Goal: Transaction & Acquisition: Book appointment/travel/reservation

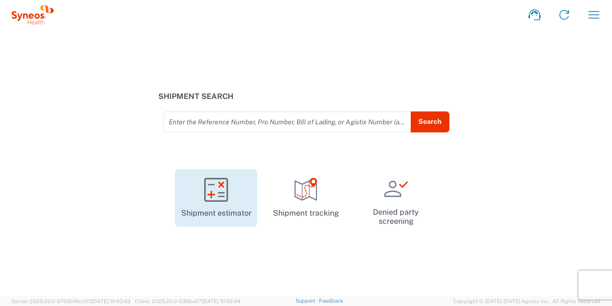
click at [224, 195] on icon at bounding box center [216, 190] width 24 height 24
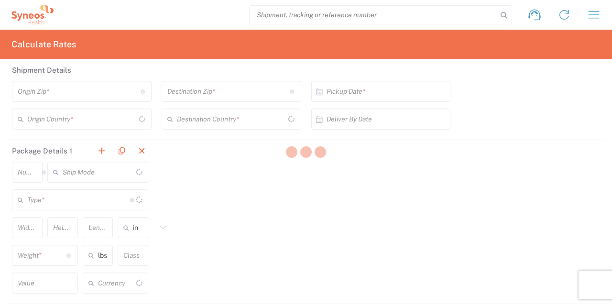
type input "US Dollar"
type input "[GEOGRAPHIC_DATA]"
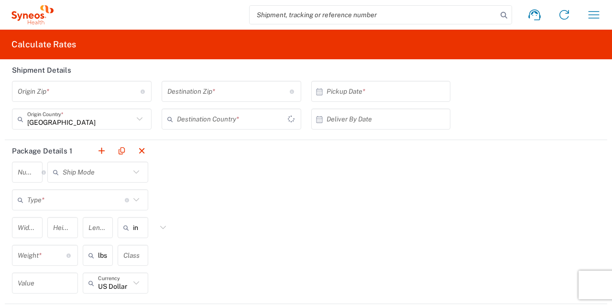
type input "[GEOGRAPHIC_DATA]"
click at [135, 117] on icon at bounding box center [139, 119] width 12 height 12
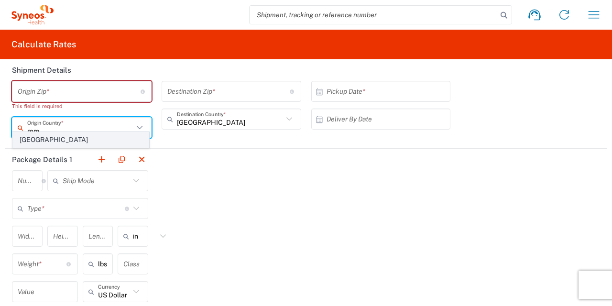
click at [78, 144] on span "[GEOGRAPHIC_DATA]" at bounding box center [81, 139] width 136 height 15
type input "[GEOGRAPHIC_DATA]"
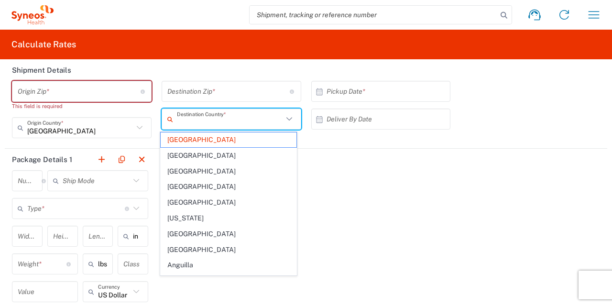
click at [273, 122] on input "text" at bounding box center [230, 119] width 106 height 17
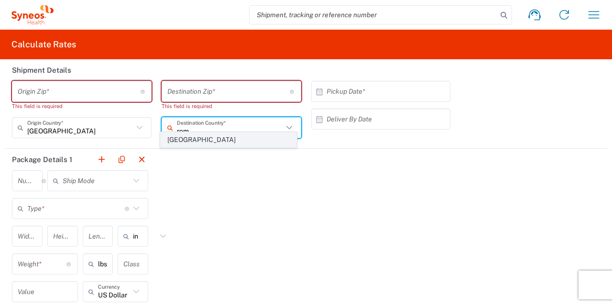
click at [221, 137] on span "[GEOGRAPHIC_DATA]" at bounding box center [229, 139] width 136 height 15
type input "[GEOGRAPHIC_DATA]"
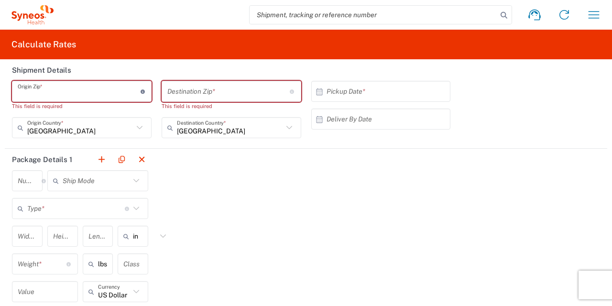
click at [86, 93] on input "undefined" at bounding box center [79, 91] width 123 height 17
click at [142, 91] on icon at bounding box center [143, 91] width 5 height 4
click at [141, 90] on icon at bounding box center [143, 91] width 5 height 4
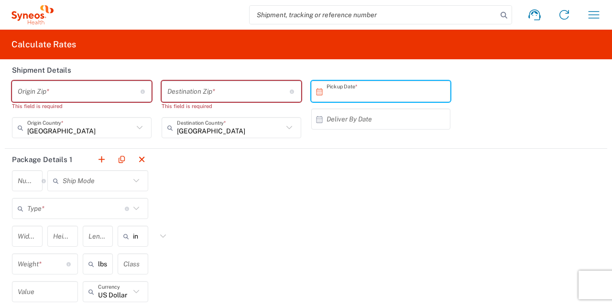
click at [344, 93] on input "text" at bounding box center [382, 91] width 113 height 17
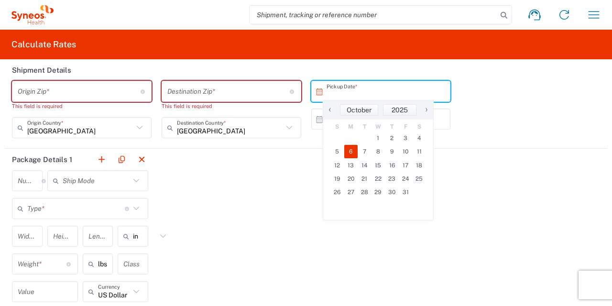
click at [346, 151] on span "6" at bounding box center [351, 151] width 14 height 13
type input "[DATE]"
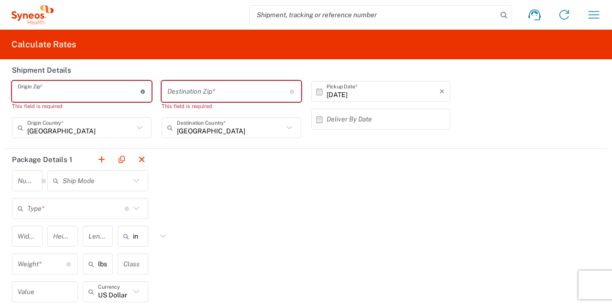
click at [75, 92] on input "undefined" at bounding box center [79, 91] width 123 height 17
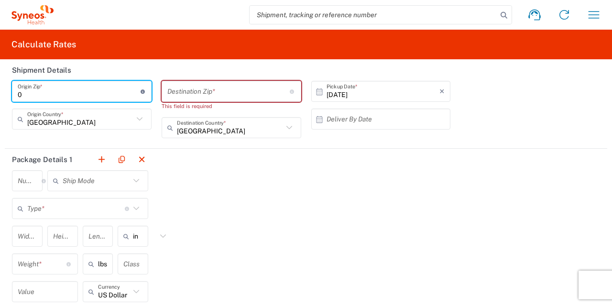
type input "0"
click at [197, 92] on input "undefined" at bounding box center [228, 91] width 123 height 17
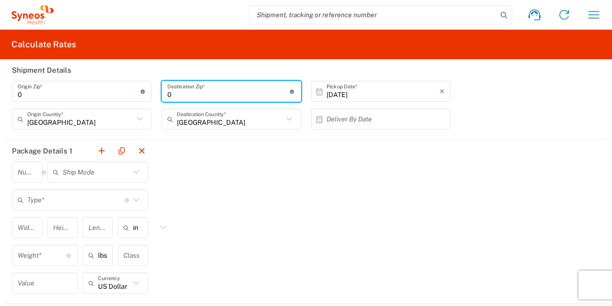
type input "0"
click at [211, 185] on div "Package Details 1 Number * Number of packages of specified package type and dim…" at bounding box center [306, 222] width 602 height 164
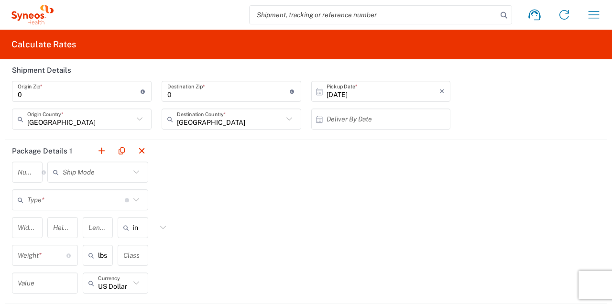
click at [28, 171] on input "number" at bounding box center [30, 172] width 24 height 17
click at [95, 175] on input "text" at bounding box center [96, 172] width 67 height 17
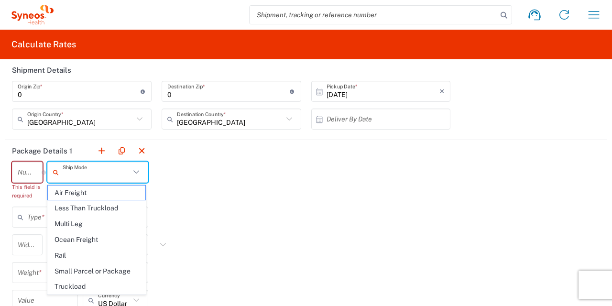
click at [318, 207] on div "Package Details 1 Number * Number of packages of specified package type and dim…" at bounding box center [306, 230] width 602 height 181
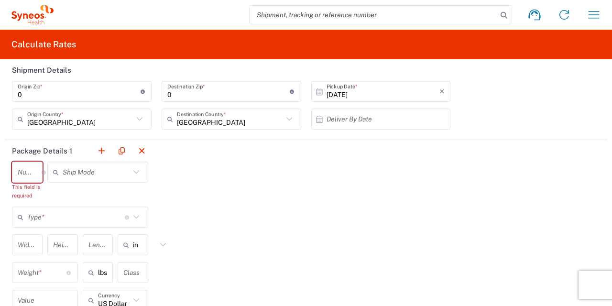
click at [27, 171] on input "number" at bounding box center [30, 172] width 24 height 17
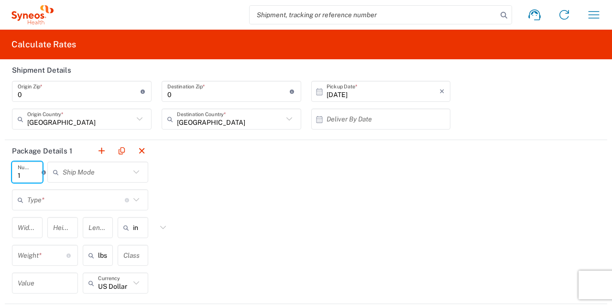
type input "1"
click at [57, 202] on input "text" at bounding box center [75, 200] width 97 height 17
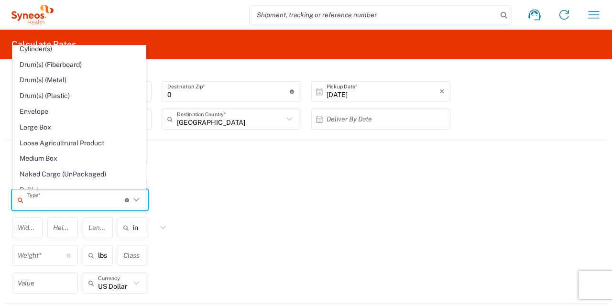
scroll to position [239, 0]
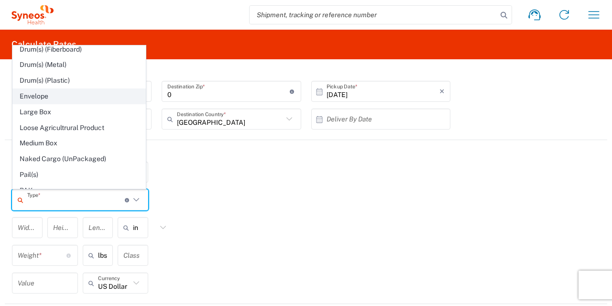
click at [85, 93] on span "Envelope" at bounding box center [79, 96] width 132 height 15
type input "Envelope"
type input "12.5"
type input "0.25"
type input "9.5"
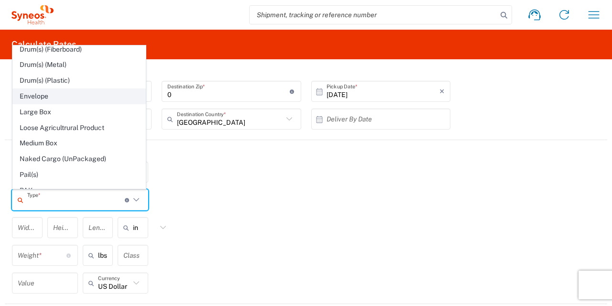
type input "1"
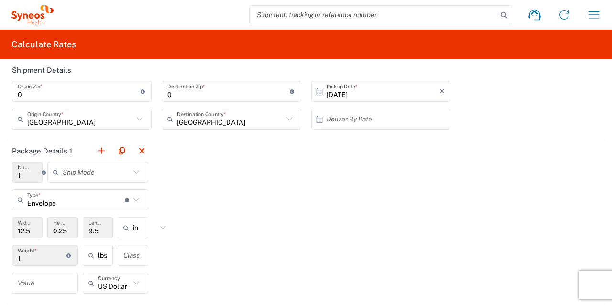
scroll to position [46, 0]
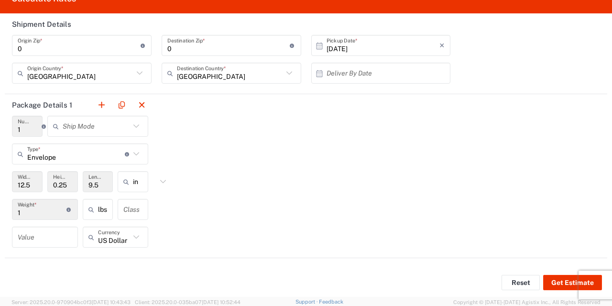
click at [134, 234] on icon at bounding box center [136, 237] width 12 height 12
click at [134, 236] on icon at bounding box center [136, 237] width 12 height 12
drag, startPoint x: 112, startPoint y: 241, endPoint x: 85, endPoint y: 244, distance: 27.4
click at [85, 244] on div "lei Currency" at bounding box center [116, 237] width 66 height 21
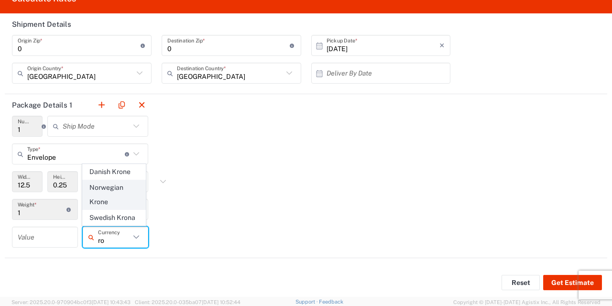
type input "r"
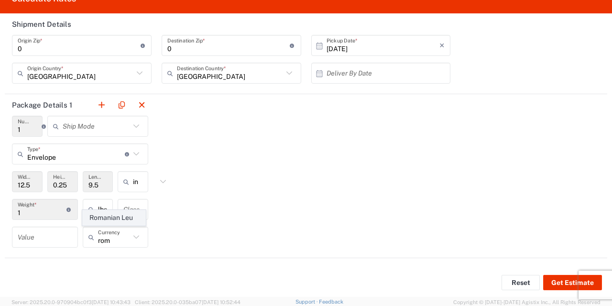
click at [130, 217] on span "Romanian Leu" at bounding box center [114, 217] width 63 height 15
type input "Romanian Leu"
click at [108, 212] on input "text" at bounding box center [110, 209] width 24 height 15
click at [99, 244] on span "kgs" at bounding box center [97, 245] width 28 height 15
type input "0.45"
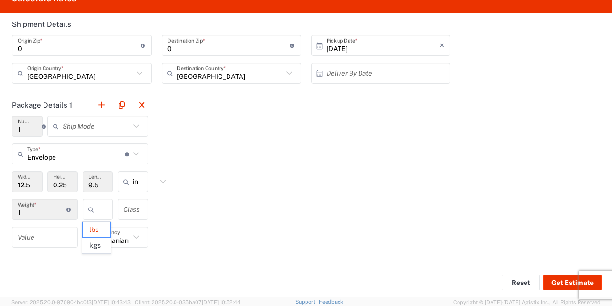
type input "kgs"
click at [550, 280] on button "Get Estimate" at bounding box center [572, 282] width 59 height 15
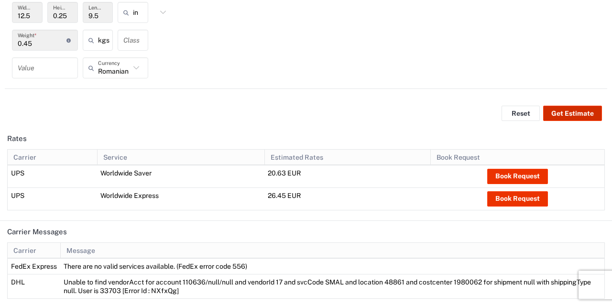
scroll to position [226, 0]
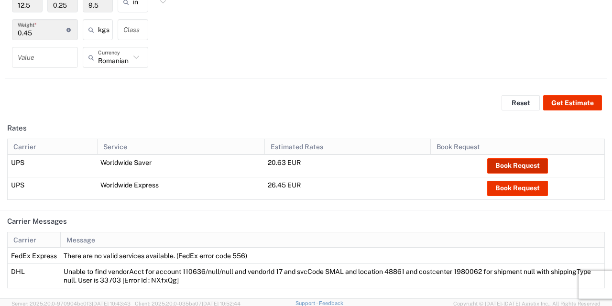
click at [508, 162] on button "Book Request" at bounding box center [517, 165] width 61 height 15
click at [509, 162] on button "Book Request" at bounding box center [517, 165] width 61 height 15
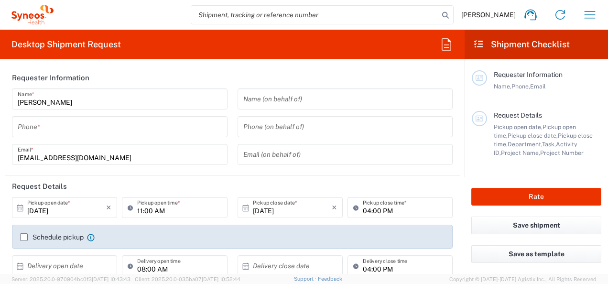
click at [295, 99] on input "text" at bounding box center [345, 99] width 204 height 17
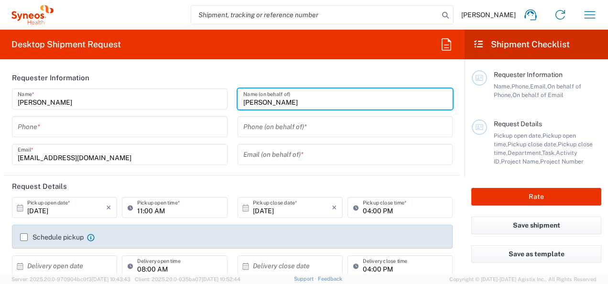
type input "Andreea Daniliuc"
click at [105, 128] on input "tel" at bounding box center [120, 127] width 204 height 17
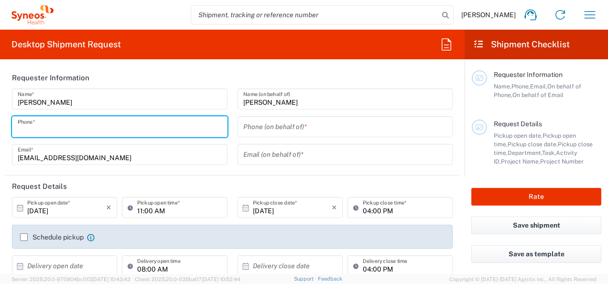
type input "0731003362"
click at [258, 129] on input "tel" at bounding box center [345, 127] width 204 height 17
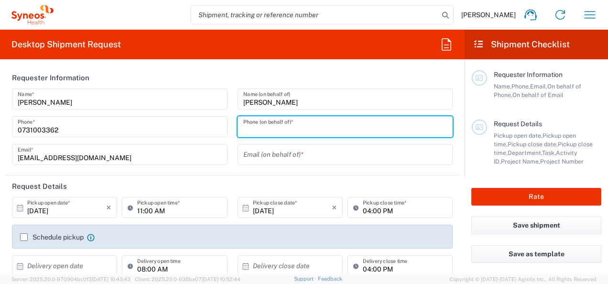
type input "0731003362"
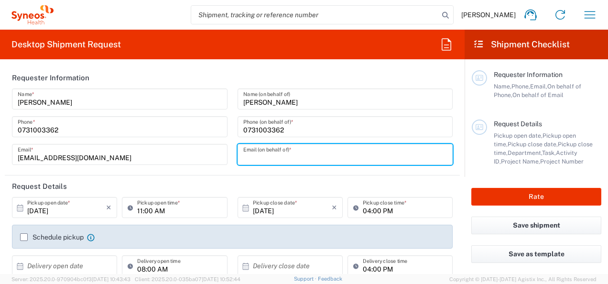
click at [276, 155] on input "text" at bounding box center [345, 154] width 204 height 17
type input "andreea.daniliuc@syneoshealth.com"
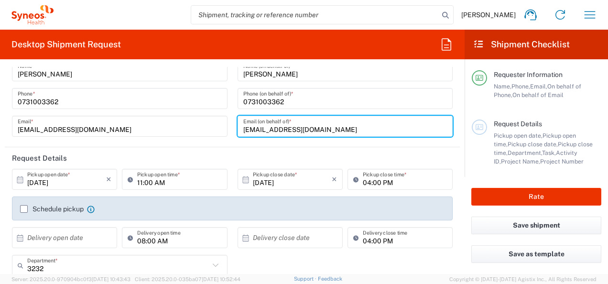
scroll to position [48, 0]
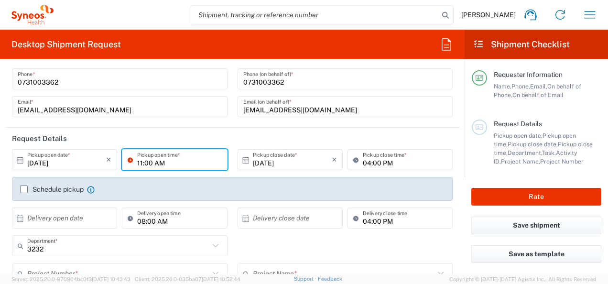
click at [179, 162] on input "11:00 AM" at bounding box center [179, 160] width 84 height 17
click at [299, 181] on div "Schedule pickup When scheduling a pickup please be sure to meet the following c…" at bounding box center [232, 189] width 441 height 24
click at [25, 188] on label "Schedule pickup" at bounding box center [52, 189] width 64 height 8
click at [24, 189] on input "Schedule pickup" at bounding box center [24, 189] width 0 height 0
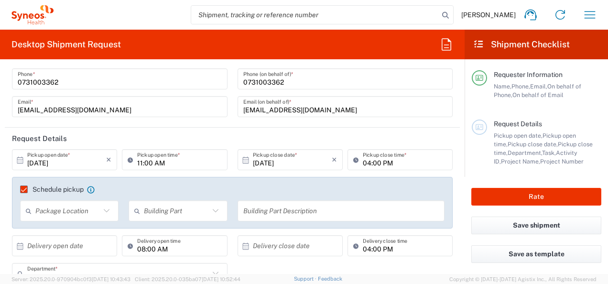
scroll to position [96, 0]
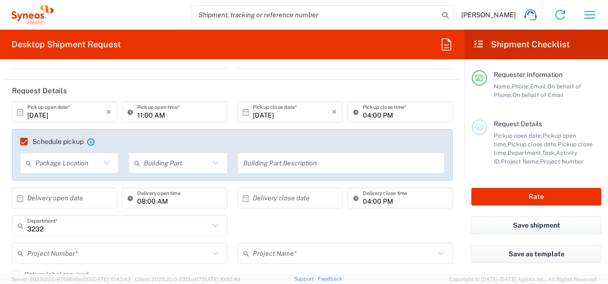
click at [105, 161] on icon at bounding box center [106, 163] width 12 height 12
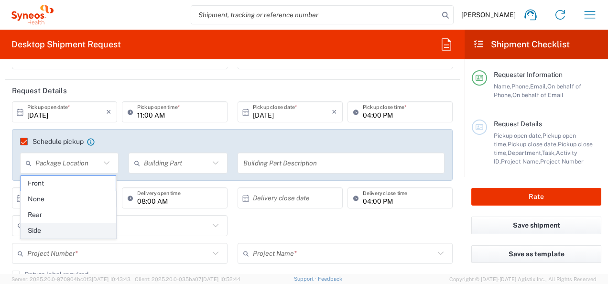
click at [54, 227] on span "Side" at bounding box center [68, 230] width 95 height 15
type input "Side"
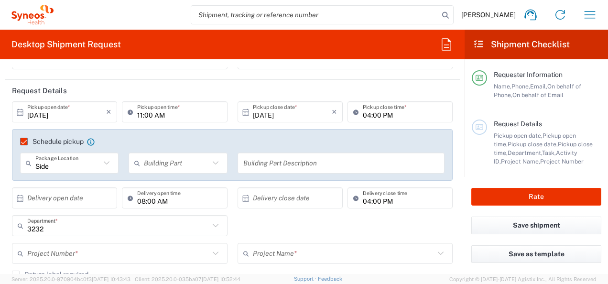
click at [212, 162] on icon at bounding box center [215, 163] width 12 height 12
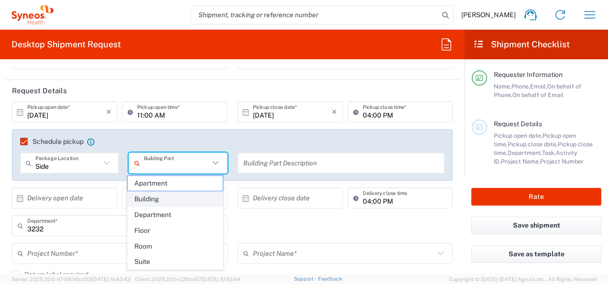
click at [174, 197] on span "Building" at bounding box center [175, 199] width 95 height 15
type input "Building"
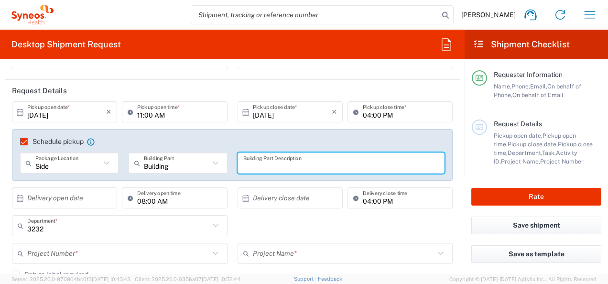
click at [307, 163] on input "text" at bounding box center [341, 163] width 196 height 17
type input "B"
click at [106, 228] on input "text" at bounding box center [118, 225] width 182 height 17
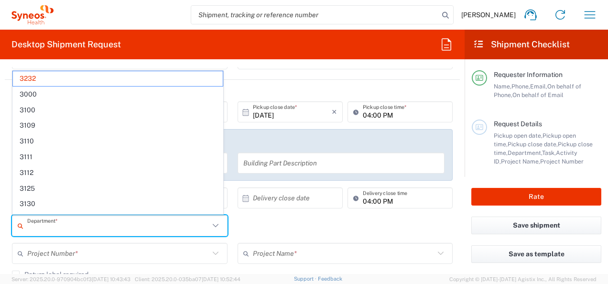
click at [270, 195] on input "text" at bounding box center [292, 198] width 79 height 17
type input "3232"
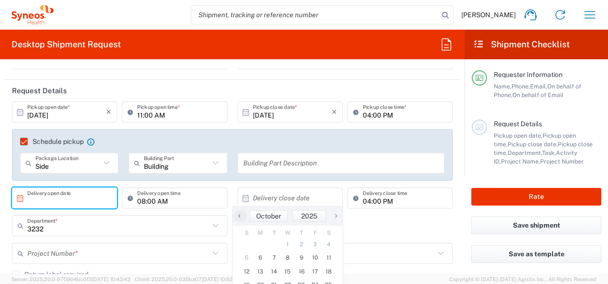
click at [77, 197] on input "text" at bounding box center [66, 198] width 79 height 17
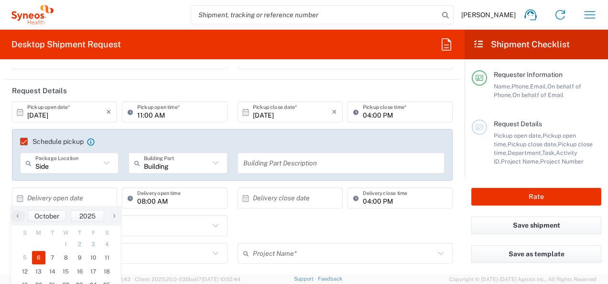
click at [37, 258] on span "6" at bounding box center [39, 257] width 14 height 13
type input "[DATE]"
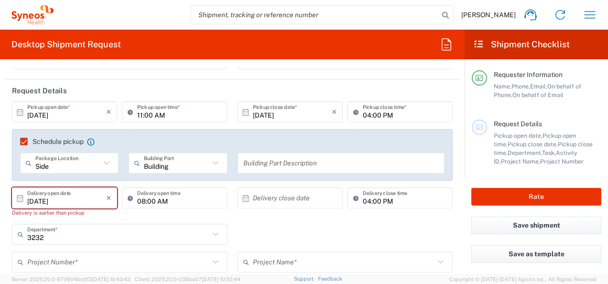
click at [183, 203] on input "08:00 AM" at bounding box center [179, 198] width 84 height 17
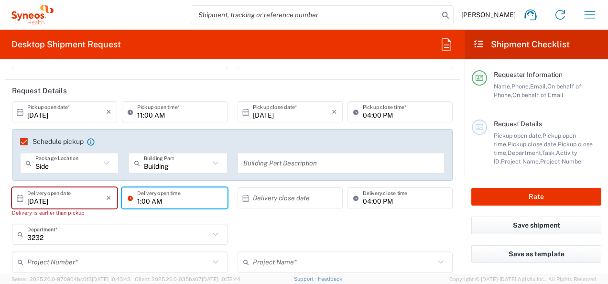
click at [167, 200] on input "1:00 AM" at bounding box center [179, 198] width 84 height 17
type input "01:00 PM"
click at [276, 196] on input "text" at bounding box center [292, 198] width 79 height 17
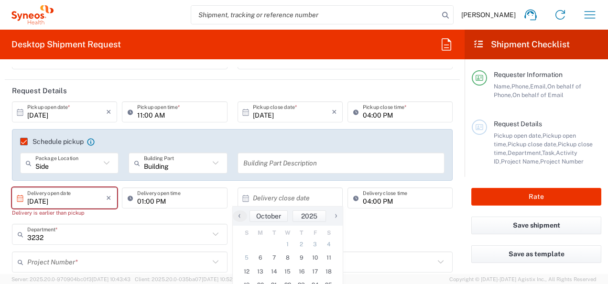
click at [85, 199] on input "[DATE]" at bounding box center [66, 198] width 79 height 17
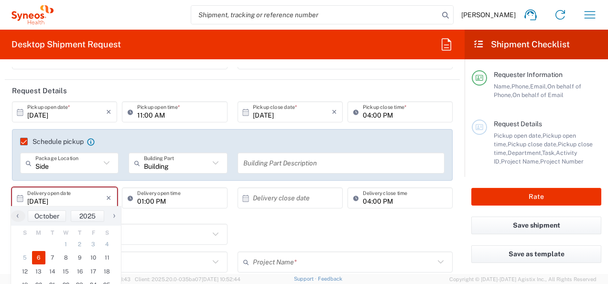
click at [38, 257] on span "6" at bounding box center [39, 257] width 14 height 13
click at [288, 201] on input "text" at bounding box center [292, 198] width 79 height 17
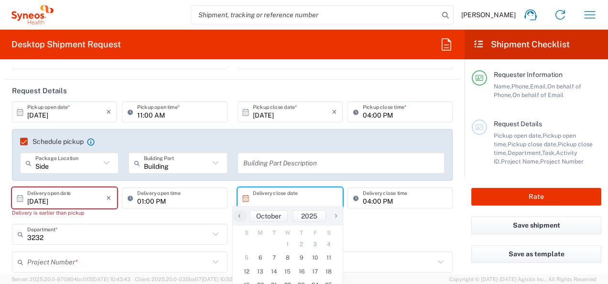
click at [203, 215] on div "01:00 PM Delivery open time" at bounding box center [174, 205] width 110 height 36
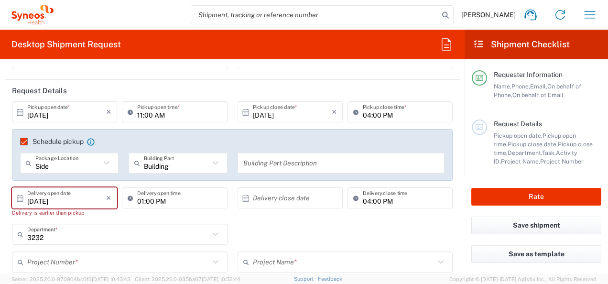
click at [79, 200] on input "[DATE]" at bounding box center [66, 198] width 79 height 17
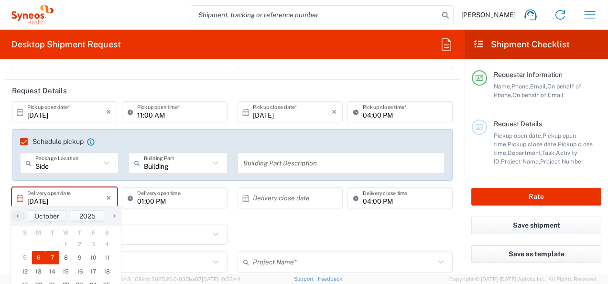
click at [53, 257] on span "7" at bounding box center [52, 257] width 14 height 13
type input "10/07/2025"
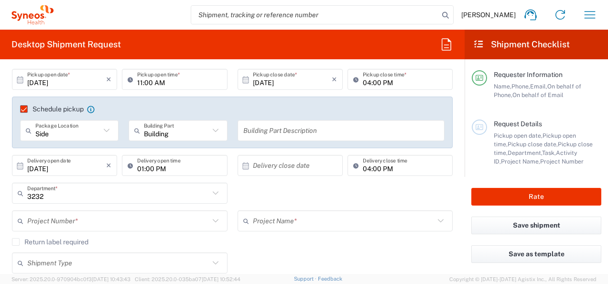
scroll to position [143, 0]
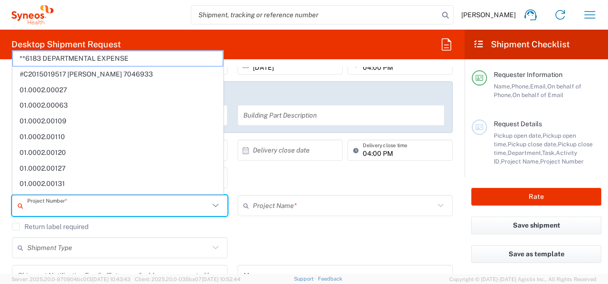
click at [98, 206] on input "text" at bounding box center [118, 205] width 182 height 17
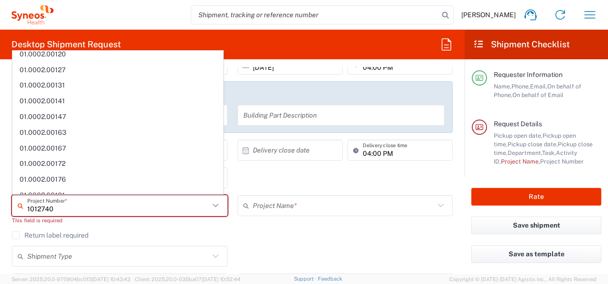
scroll to position [0, 0]
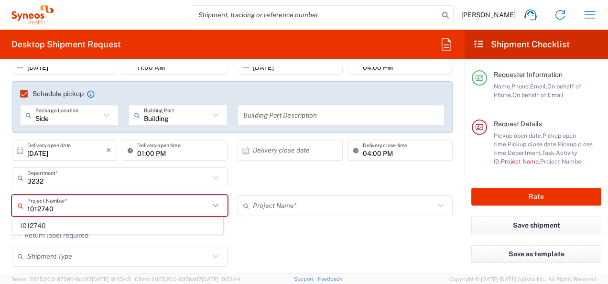
type input "1012740"
click at [272, 204] on input "text" at bounding box center [344, 205] width 182 height 17
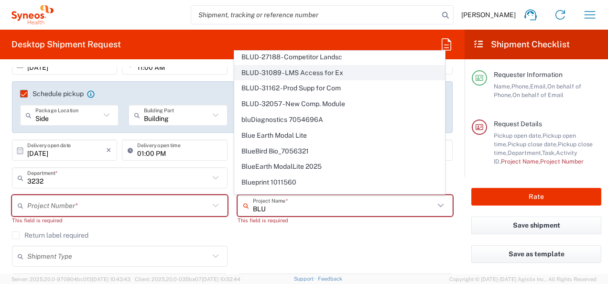
scroll to position [143, 0]
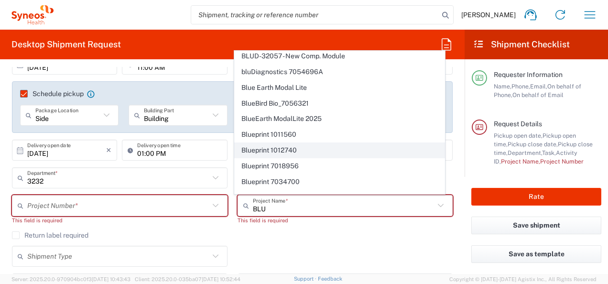
click at [297, 143] on span "Blueprint 1012740" at bounding box center [340, 150] width 210 height 15
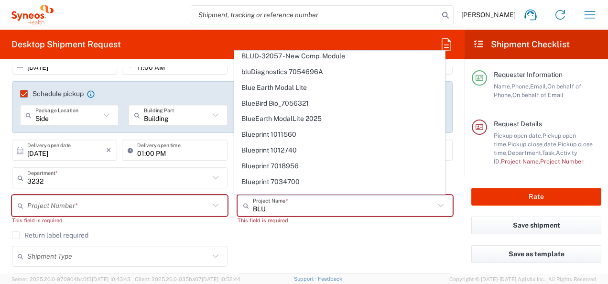
type input "Blueprint 1012740"
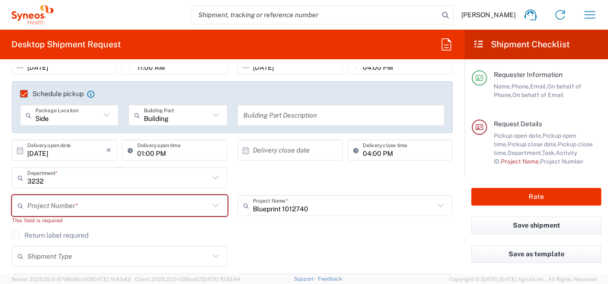
type input "1012740"
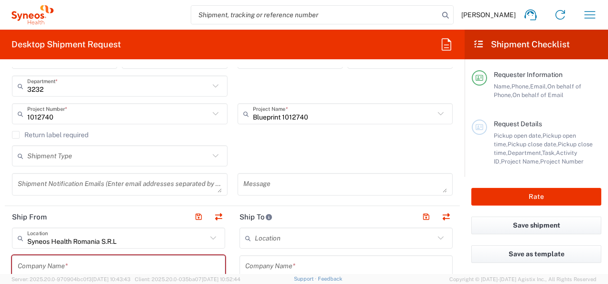
scroll to position [239, 0]
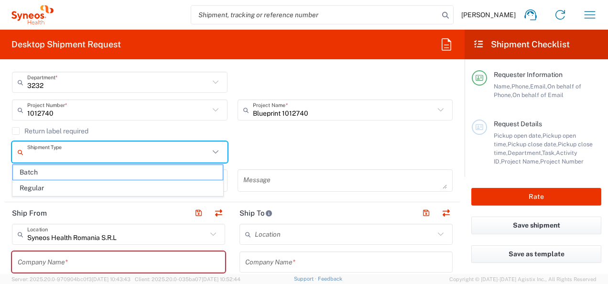
click at [100, 155] on input "text" at bounding box center [118, 152] width 182 height 17
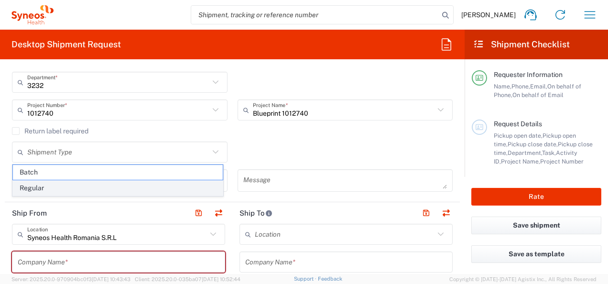
click at [54, 186] on span "Regular" at bounding box center [118, 188] width 210 height 15
type input "Regular"
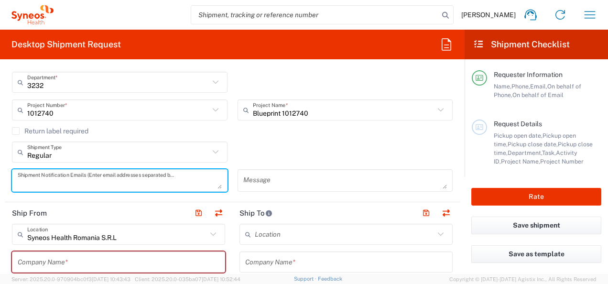
click at [80, 178] on textarea at bounding box center [120, 180] width 204 height 17
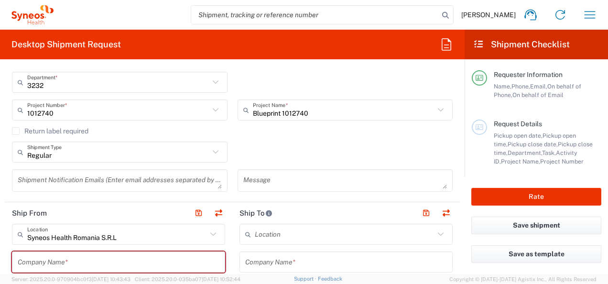
click at [328, 155] on div "Regular Shipment Type Batch Regular" at bounding box center [232, 155] width 451 height 28
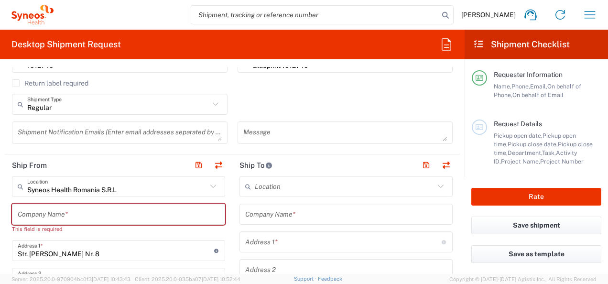
scroll to position [335, 0]
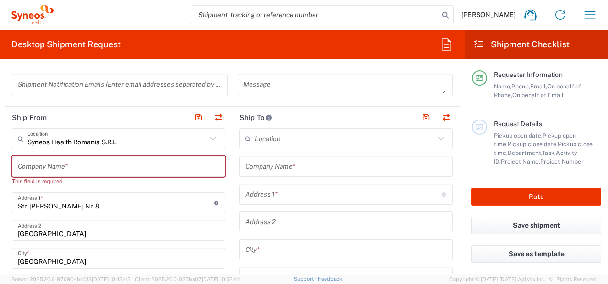
click at [123, 162] on input "text" at bounding box center [119, 166] width 202 height 17
type input "s"
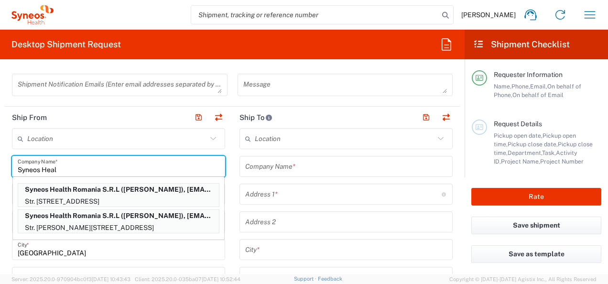
click at [147, 191] on p "Syneos Health Romania S.R.L (Andreea Daniliuc), andreea.daniliuc@syneoshealth.c…" at bounding box center [118, 190] width 201 height 12
type input "Syneos Health Romania S.R.L"
type input "Str. Calea Martirilor nr. 1-3-5"
type input "Bloc C, parter"
type input "Timisoara"
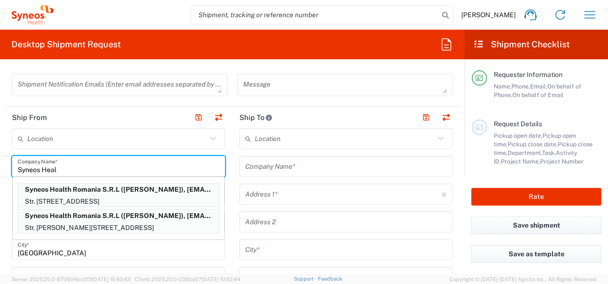
type input "Timiş"
type input "300700"
type input "0786413520"
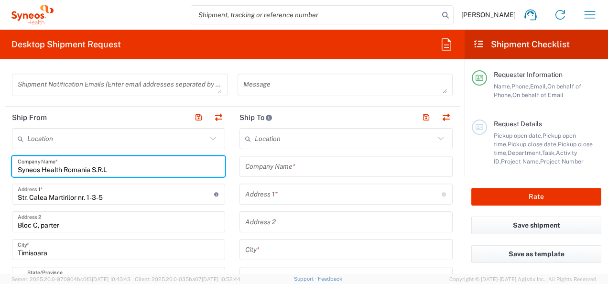
click at [75, 171] on input "Syneos Health Romania S.R.L" at bounding box center [119, 166] width 202 height 17
click at [160, 173] on input "Syneos Health Romania S.R.L" at bounding box center [119, 166] width 202 height 17
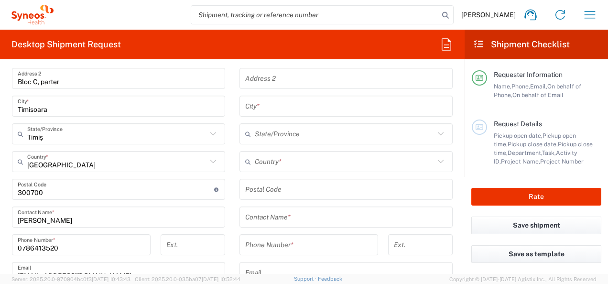
scroll to position [526, 0]
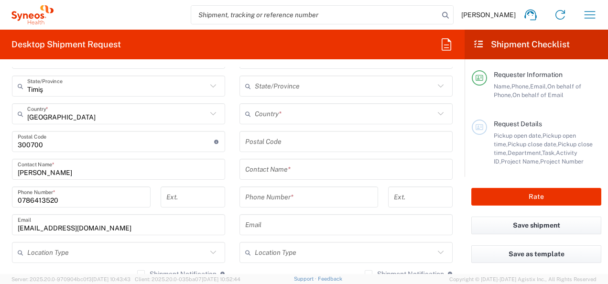
click at [68, 199] on input "0786413520" at bounding box center [81, 197] width 127 height 17
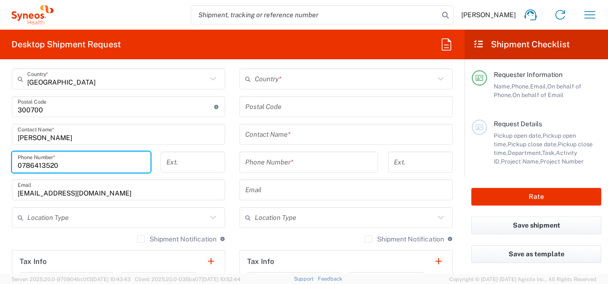
scroll to position [574, 0]
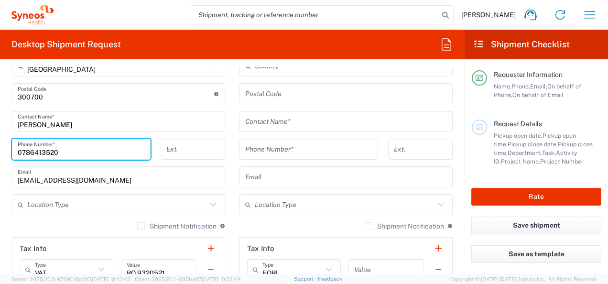
click at [212, 203] on icon at bounding box center [213, 204] width 12 height 12
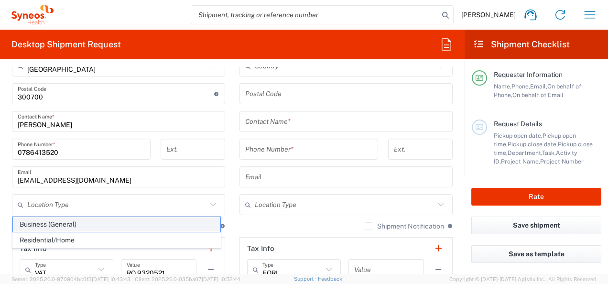
click at [97, 223] on span "Business (General)" at bounding box center [116, 224] width 207 height 15
type input "Business (General)"
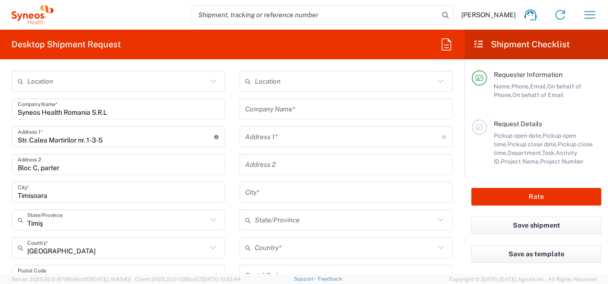
scroll to position [335, 0]
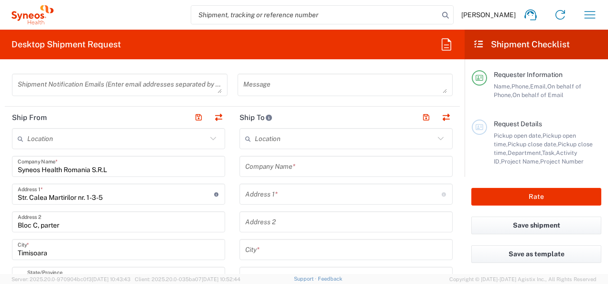
click at [302, 171] on input "text" at bounding box center [346, 166] width 202 height 17
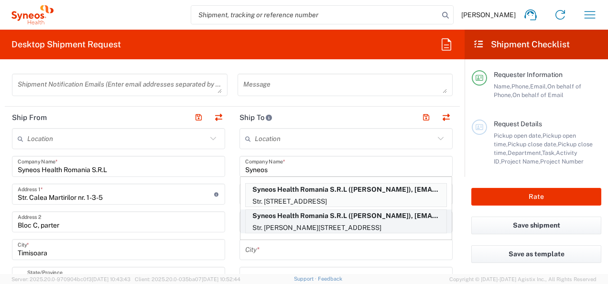
click at [328, 222] on p "Str. Tudor Arghezi Nr. 8, Unimed Building, 6th Floor, District 2, Bucharest, 10…" at bounding box center [346, 228] width 201 height 12
type input "Syneos Health Romania S.R.L"
type input "Str. Tudor Arghezi Nr. 8"
type input "Unimed Building, 6th Floor, District 2"
type input "Bucharest"
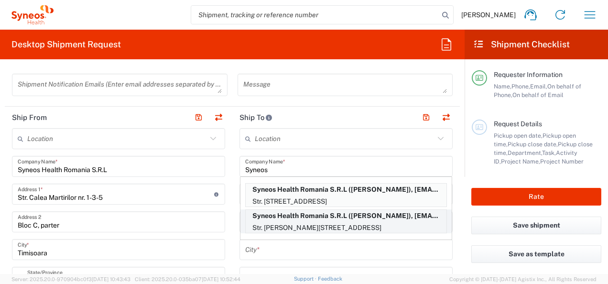
type input "[GEOGRAPHIC_DATA]"
type input "020945"
type input "Irina Chirpisizu"
type input "0312258679"
type input "andreea.daniliuc@syneoshealth.com"
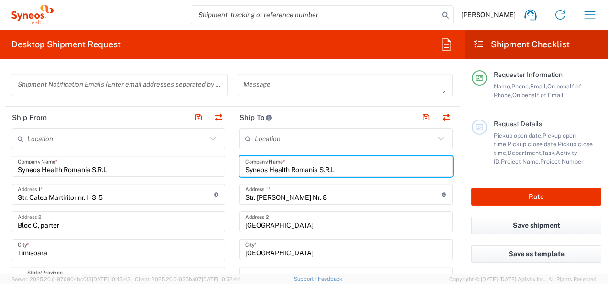
type input "București"
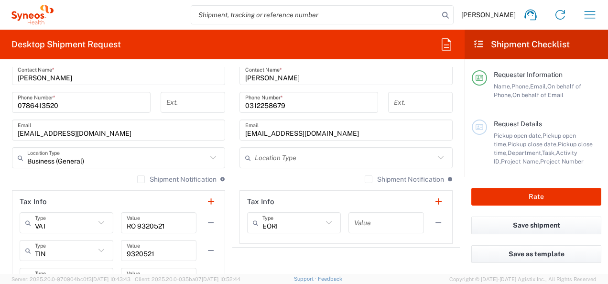
scroll to position [669, 0]
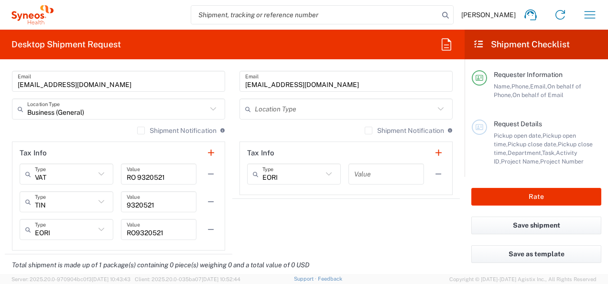
click at [365, 129] on label "Shipment Notification" at bounding box center [404, 131] width 79 height 8
click at [368, 130] on input "Shipment Notification" at bounding box center [368, 130] width 0 height 0
click at [137, 129] on label "Shipment Notification" at bounding box center [176, 131] width 79 height 8
click at [141, 130] on input "Shipment Notification" at bounding box center [141, 130] width 0 height 0
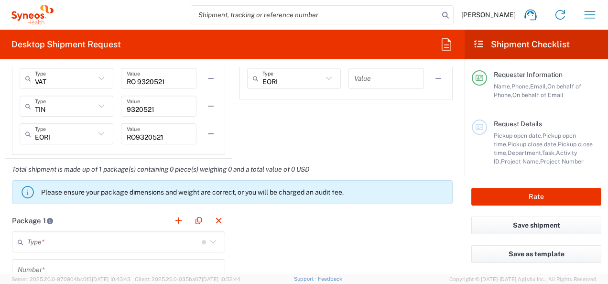
scroll to position [812, 0]
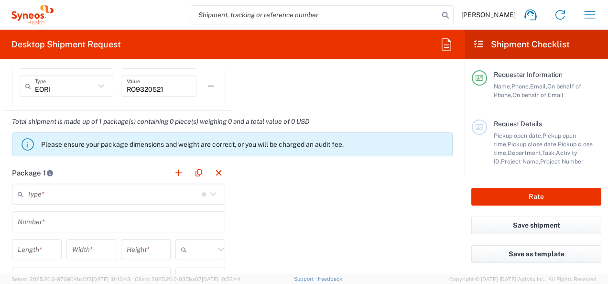
click at [99, 196] on input "text" at bounding box center [114, 194] width 174 height 17
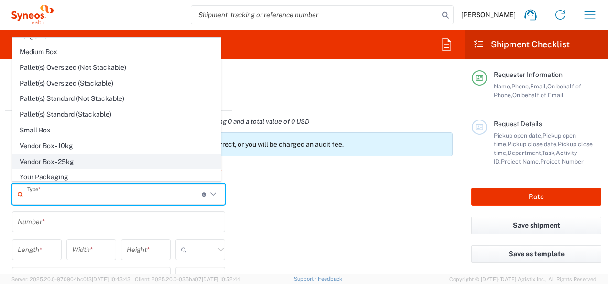
scroll to position [0, 0]
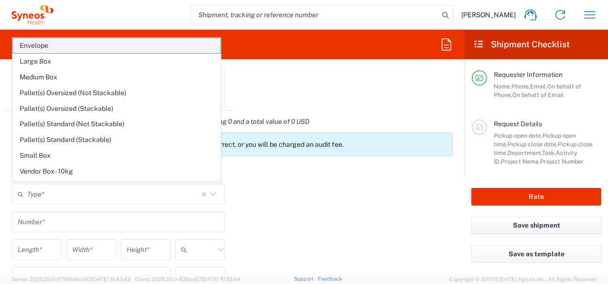
click at [47, 44] on span "Envelope" at bounding box center [116, 45] width 207 height 15
type input "Envelope"
type input "1"
type input "9.5"
type input "12.5"
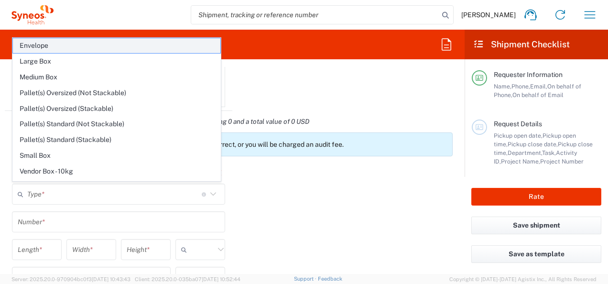
type input "0.25"
type input "in"
type input "0.45"
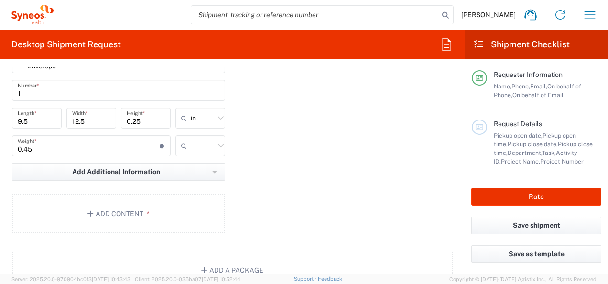
scroll to position [956, 0]
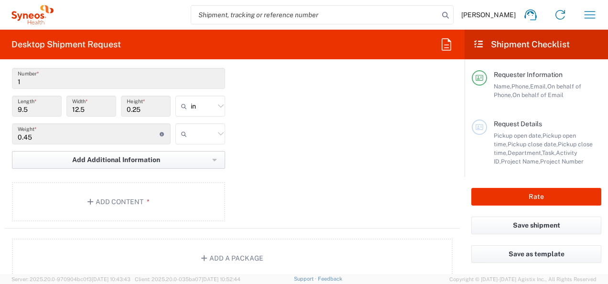
click at [212, 157] on icon "button" at bounding box center [214, 160] width 5 height 7
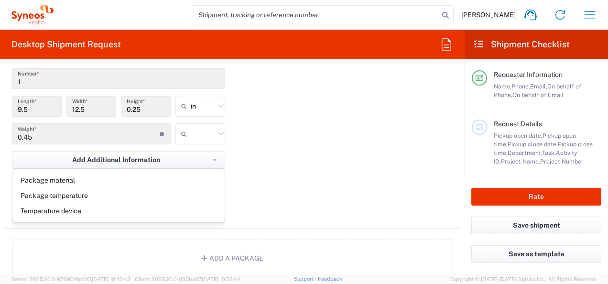
click at [308, 164] on div "Package 1 Envelope Type * Material used to package goods Envelope Large Box Med…" at bounding box center [232, 124] width 455 height 210
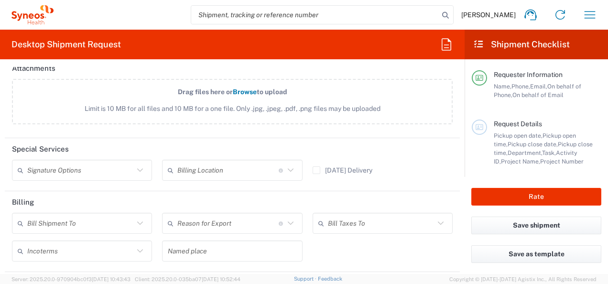
scroll to position [1195, 0]
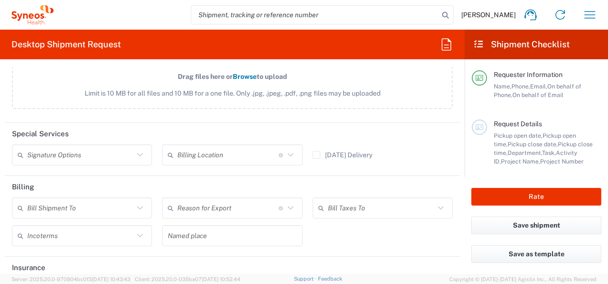
click at [141, 151] on icon at bounding box center [140, 155] width 12 height 12
click at [400, 138] on header "Special Services" at bounding box center [232, 134] width 455 height 22
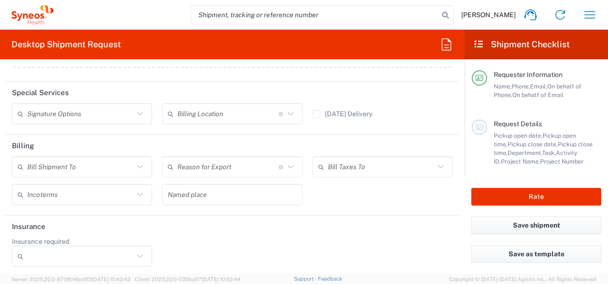
scroll to position [1236, 0]
click at [542, 253] on button "Save as template" at bounding box center [536, 254] width 130 height 18
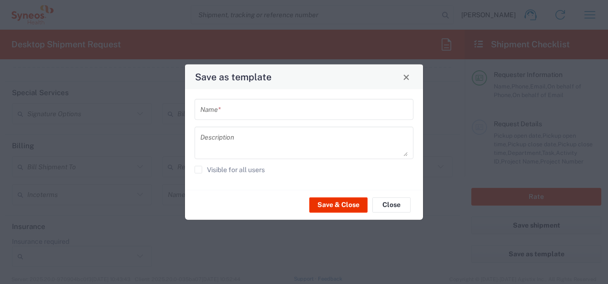
click at [250, 110] on input "text" at bounding box center [303, 109] width 207 height 17
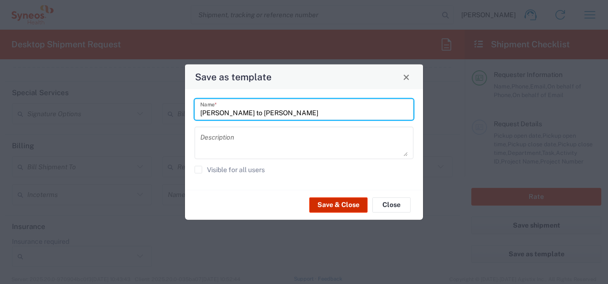
type input "Andreea to Irina"
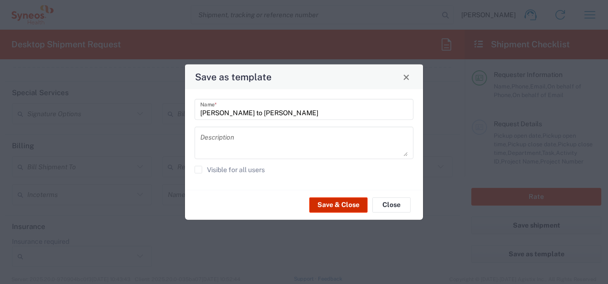
click at [344, 204] on button "Save & Close" at bounding box center [338, 204] width 58 height 15
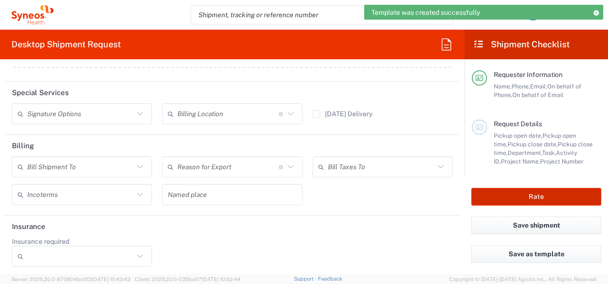
click at [535, 195] on button "Rate" at bounding box center [536, 197] width 130 height 18
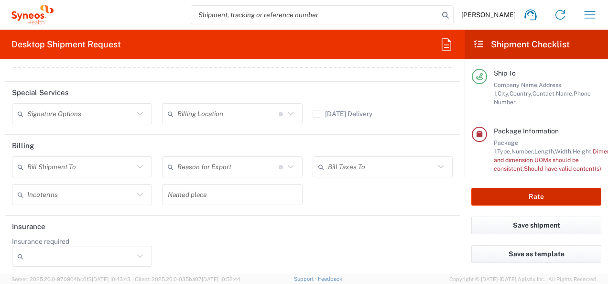
scroll to position [199, 0]
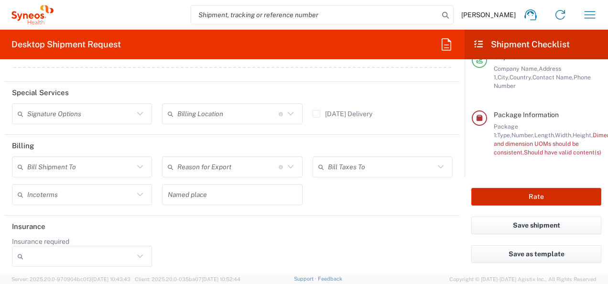
type input "Blueprint 1012740"
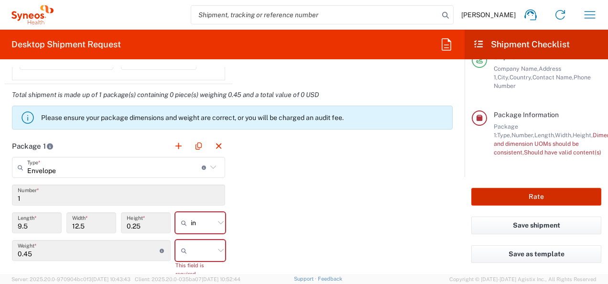
scroll to position [871, 0]
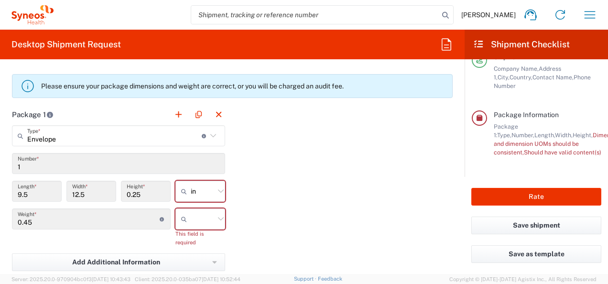
click at [217, 188] on icon at bounding box center [221, 191] width 12 height 12
click at [188, 224] on span "cm" at bounding box center [196, 225] width 47 height 15
type input "24.13"
type input "31.75"
type input "0.64"
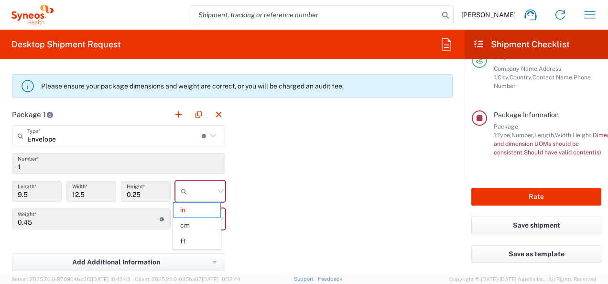
type input "cm"
click at [200, 218] on input "text" at bounding box center [203, 218] width 24 height 15
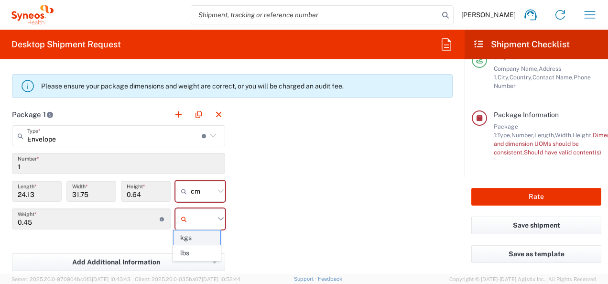
click at [191, 236] on span "kgs" at bounding box center [196, 237] width 47 height 15
type input "kgs"
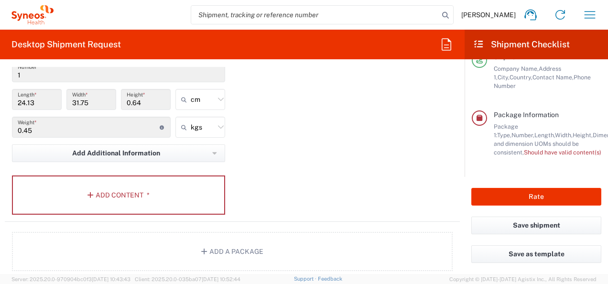
scroll to position [966, 0]
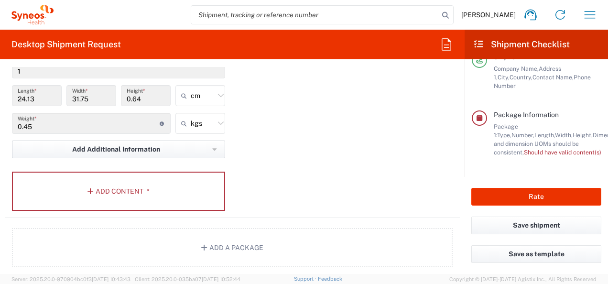
click at [212, 148] on icon "button" at bounding box center [214, 149] width 4 height 2
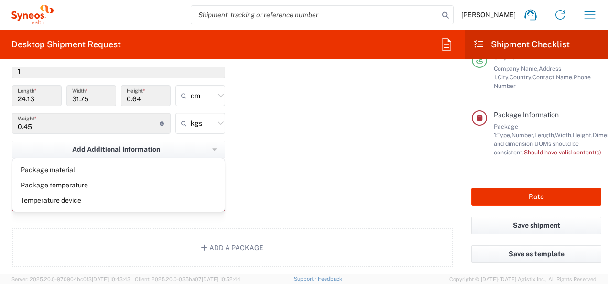
click at [286, 144] on div "Package 1 Envelope Type * Material used to package goods Envelope Large Box Med…" at bounding box center [232, 113] width 455 height 210
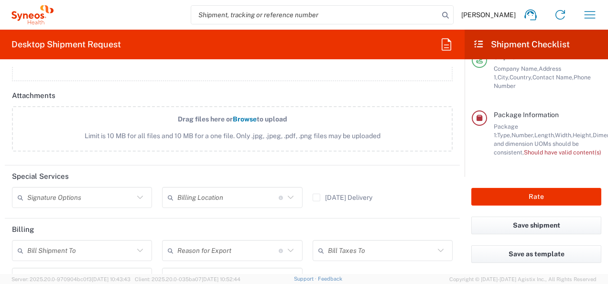
scroll to position [1158, 0]
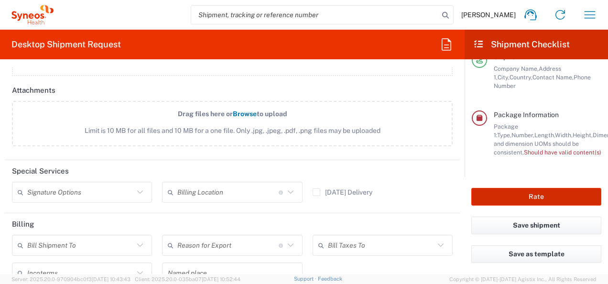
click at [520, 193] on button "Rate" at bounding box center [536, 197] width 130 height 18
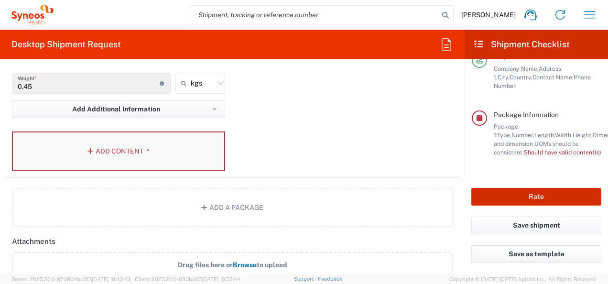
scroll to position [1014, 0]
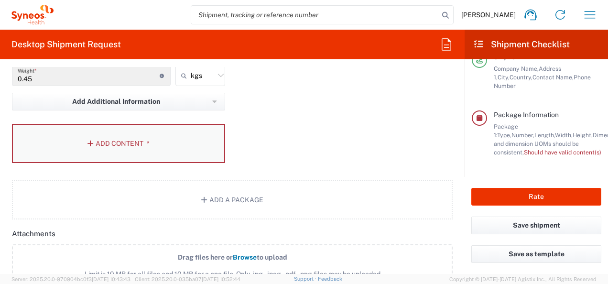
click at [101, 141] on button "Add Content *" at bounding box center [118, 143] width 213 height 39
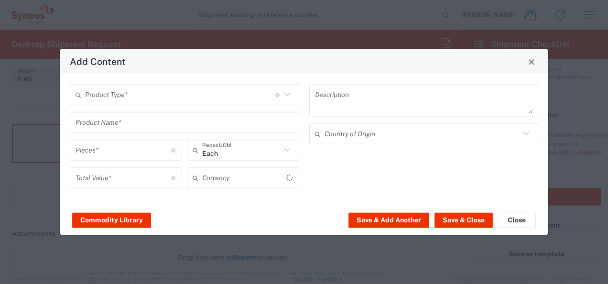
type input "US Dollar"
click at [287, 94] on icon at bounding box center [287, 94] width 12 height 12
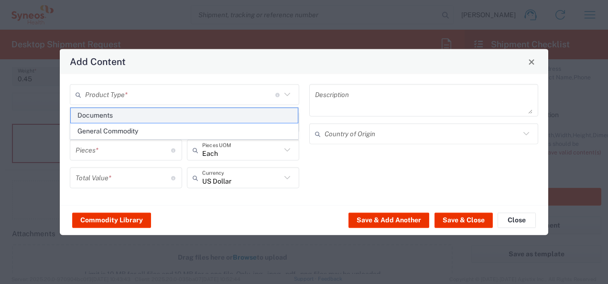
click at [133, 113] on span "Documents" at bounding box center [184, 115] width 227 height 15
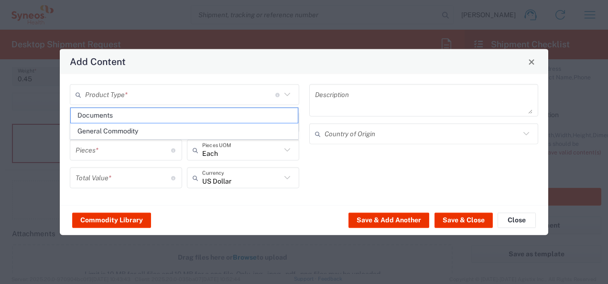
type input "Documents"
type input "1"
type textarea "Documents"
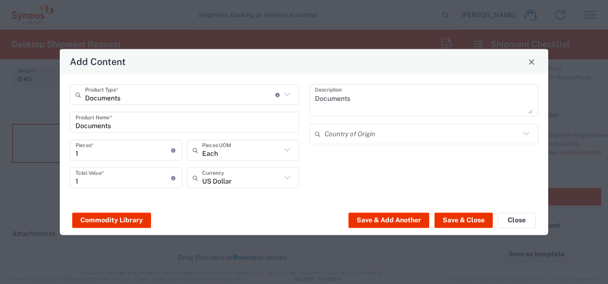
click at [378, 136] on input "text" at bounding box center [423, 133] width 196 height 17
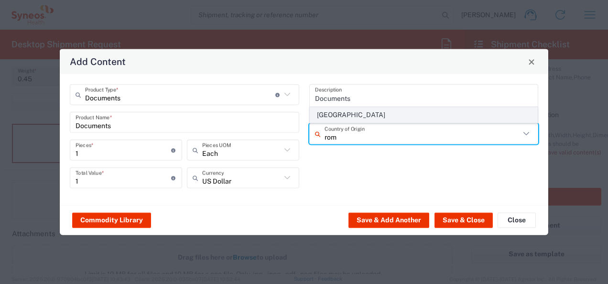
click at [350, 109] on span "[GEOGRAPHIC_DATA]" at bounding box center [423, 115] width 227 height 15
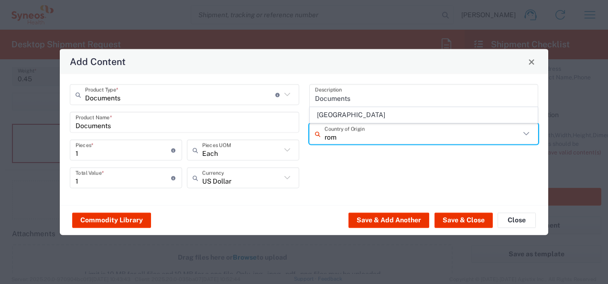
type input "[GEOGRAPHIC_DATA]"
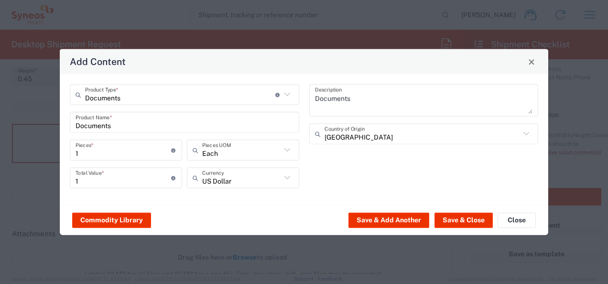
click at [287, 175] on icon at bounding box center [287, 178] width 12 height 12
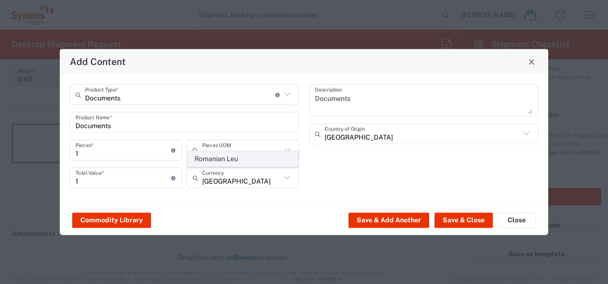
click at [265, 159] on span "Romanian Leu" at bounding box center [243, 159] width 110 height 15
type input "Romanian Leu"
click at [287, 149] on icon at bounding box center [287, 150] width 12 height 12
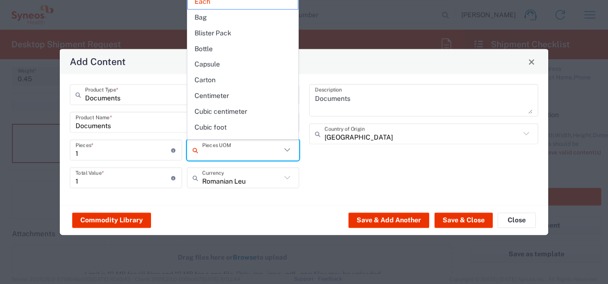
scroll to position [0, 0]
click at [338, 195] on div "Documents Description Romania Country of Origin" at bounding box center [423, 139] width 239 height 111
type input "Each"
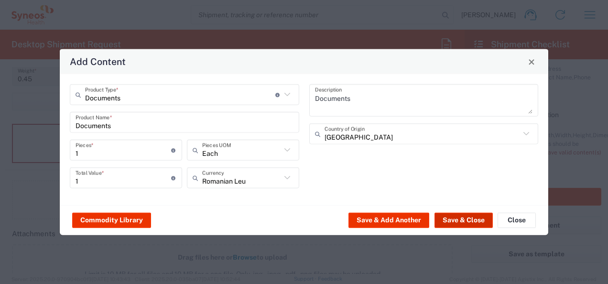
click at [459, 216] on button "Save & Close" at bounding box center [463, 219] width 58 height 15
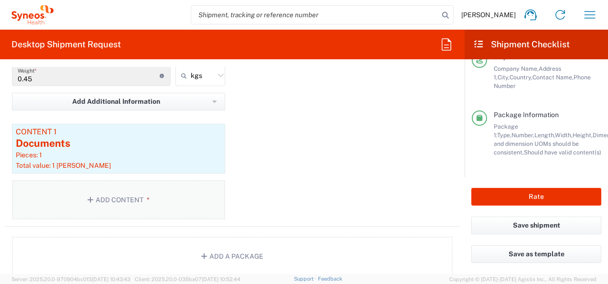
click at [107, 199] on button "Add Content *" at bounding box center [118, 199] width 213 height 39
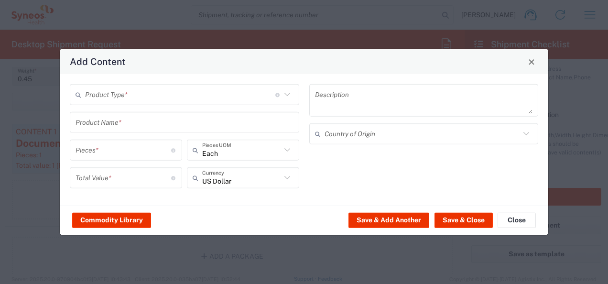
click at [286, 93] on icon at bounding box center [287, 94] width 12 height 12
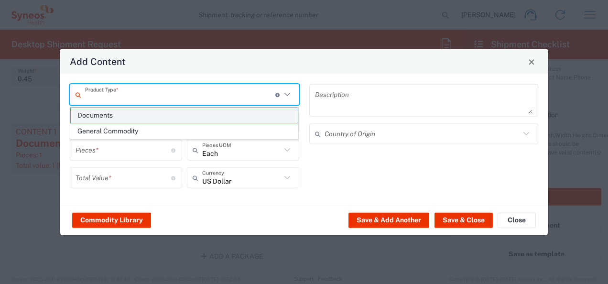
click at [117, 115] on span "Documents" at bounding box center [184, 115] width 227 height 15
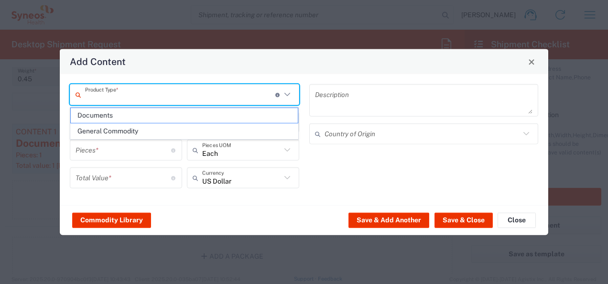
type input "Documents"
type input "1"
type textarea "Documents"
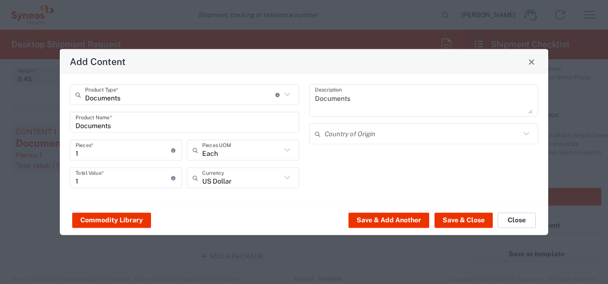
click at [514, 220] on button "Close" at bounding box center [517, 219] width 38 height 15
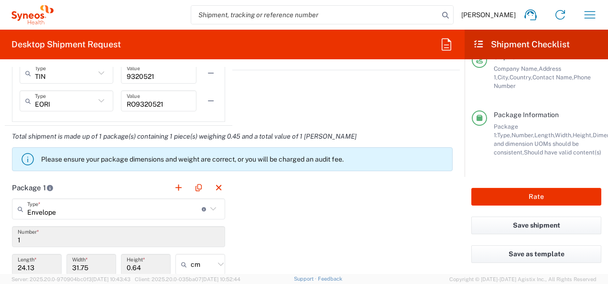
scroll to position [727, 0]
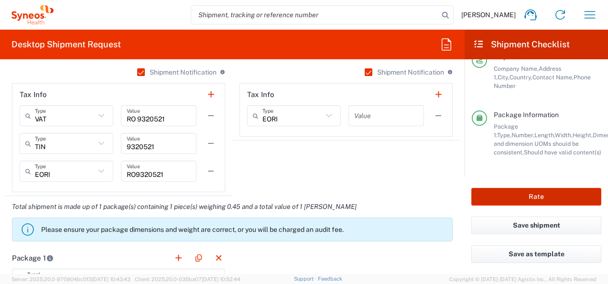
click at [531, 197] on button "Rate" at bounding box center [536, 197] width 130 height 18
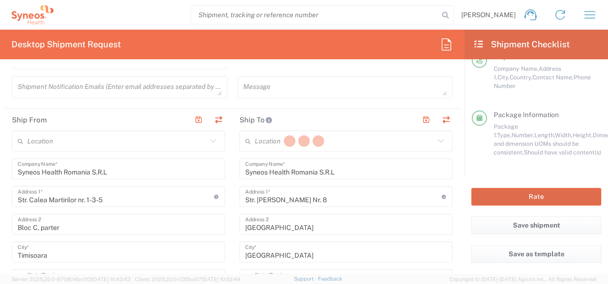
scroll to position [335, 0]
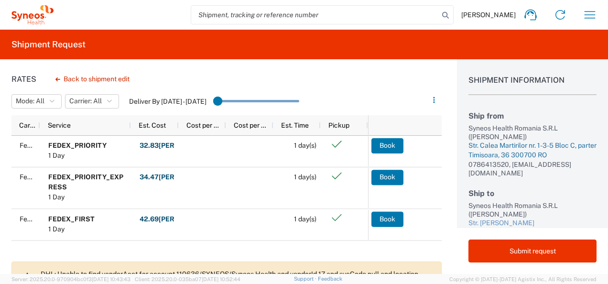
click at [483, 146] on div "Str. Calea Martirilor nr. 1-3-5 Bloc C, parter" at bounding box center [532, 146] width 128 height 10
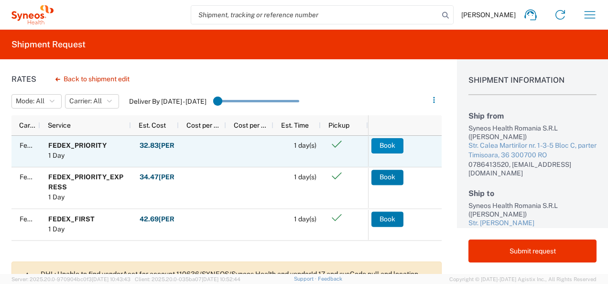
click at [389, 142] on button "Book" at bounding box center [387, 145] width 32 height 15
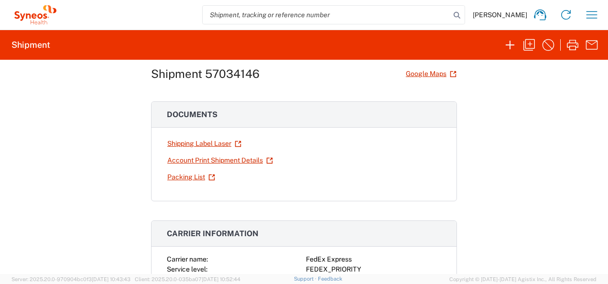
scroll to position [16, 0]
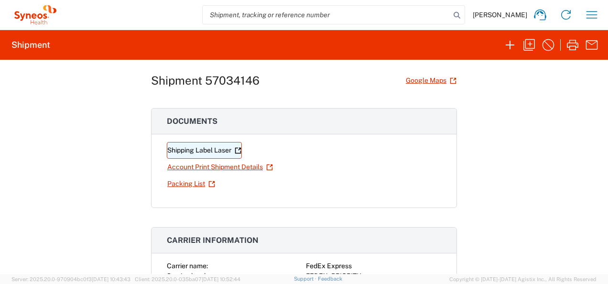
click at [218, 148] on link "Shipping Label Laser" at bounding box center [204, 150] width 75 height 17
